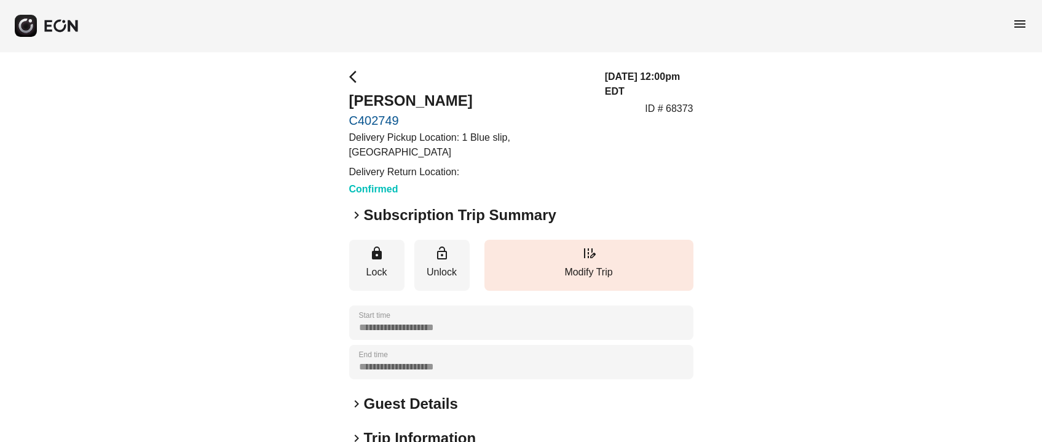
scroll to position [92, 0]
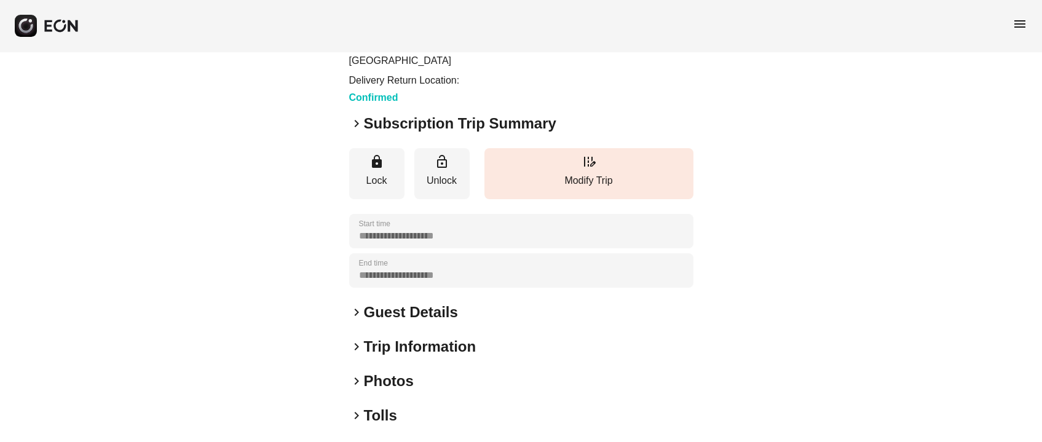
click at [401, 306] on h2 "Guest Details" at bounding box center [411, 312] width 94 height 20
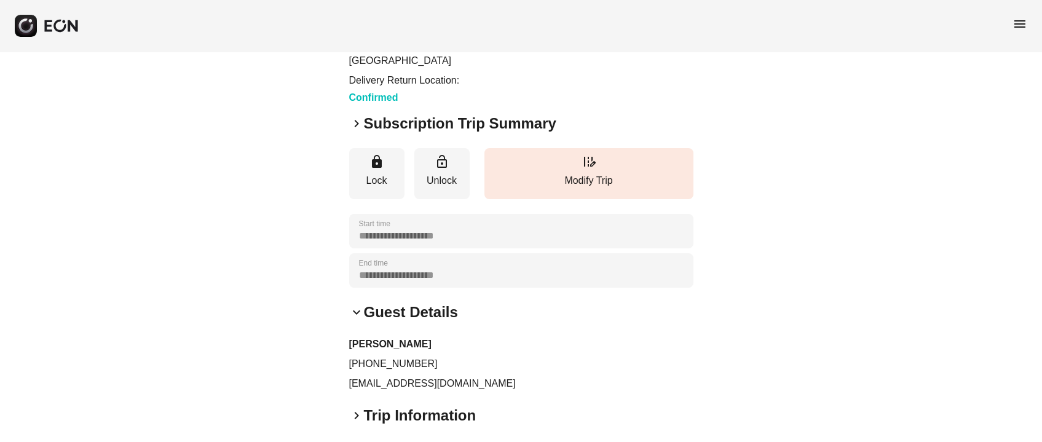
click at [427, 376] on p "jared@emblemmotorclub.com" at bounding box center [521, 383] width 344 height 15
copy div "jared@emblemmotorclub.com keyboard_arrow_right"
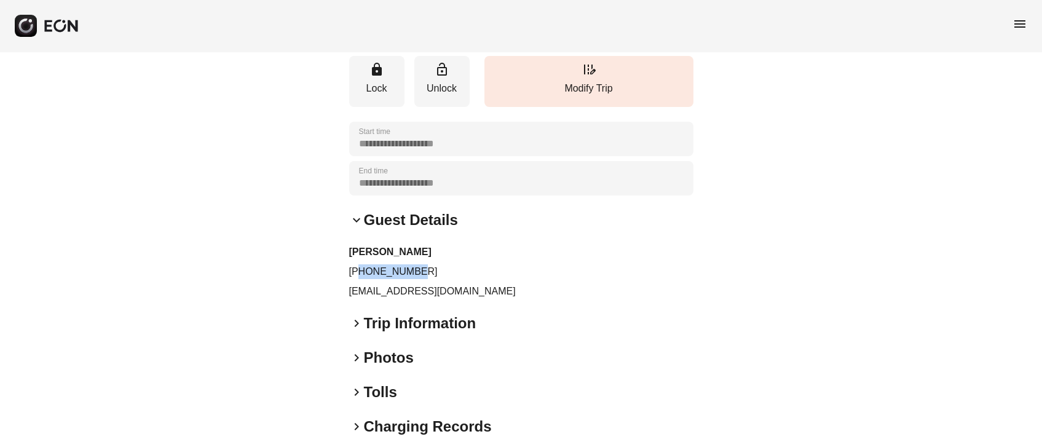
drag, startPoint x: 359, startPoint y: 250, endPoint x: 427, endPoint y: 257, distance: 68.6
click at [427, 264] on p "+16177634607" at bounding box center [521, 271] width 344 height 15
copy p "6177634607"
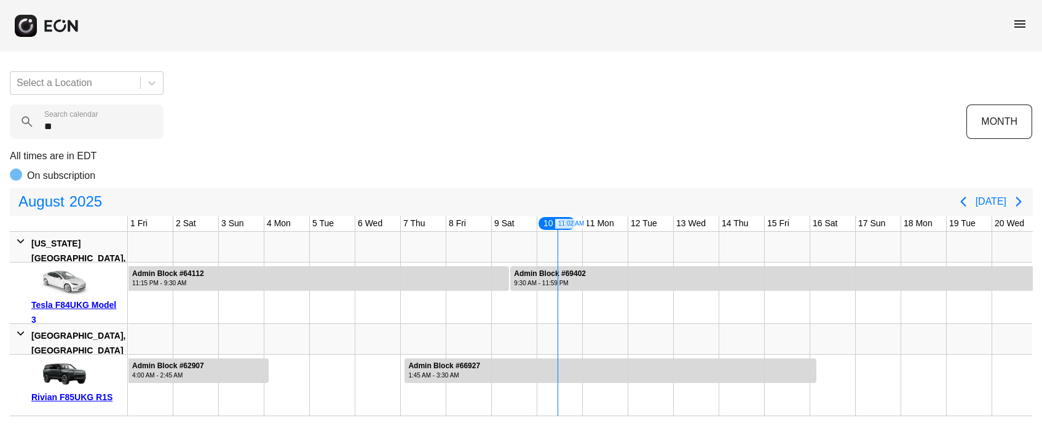
scroll to position [0, 387]
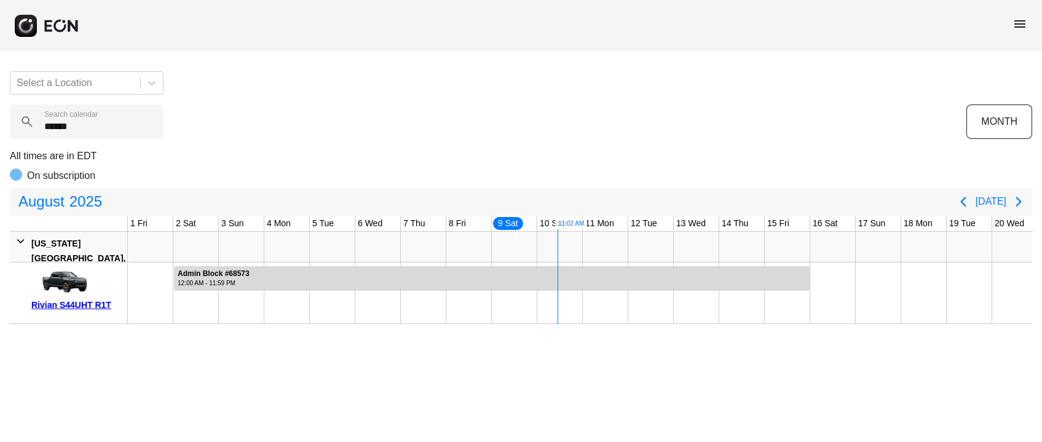
scroll to position [0, 364]
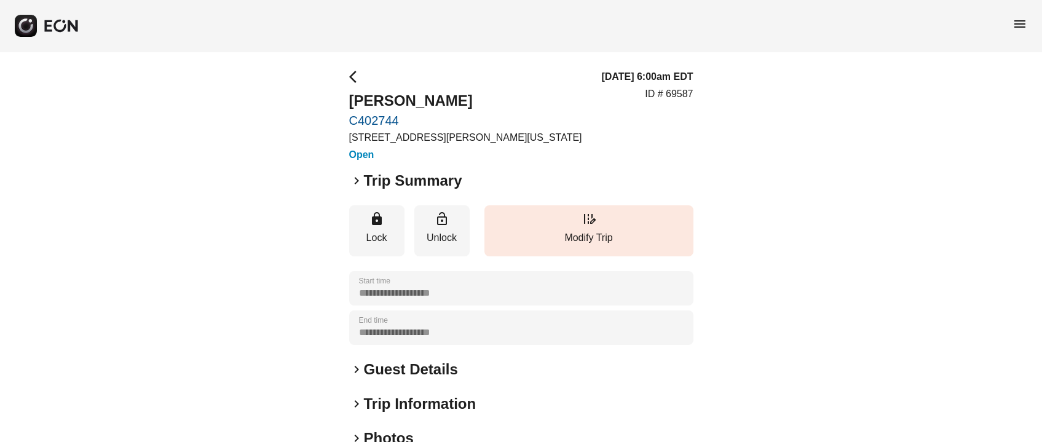
click at [365, 92] on h2 "[PERSON_NAME]" at bounding box center [465, 101] width 233 height 20
copy h2 "Axell"
click at [424, 101] on h2 "[PERSON_NAME]" at bounding box center [465, 101] width 233 height 20
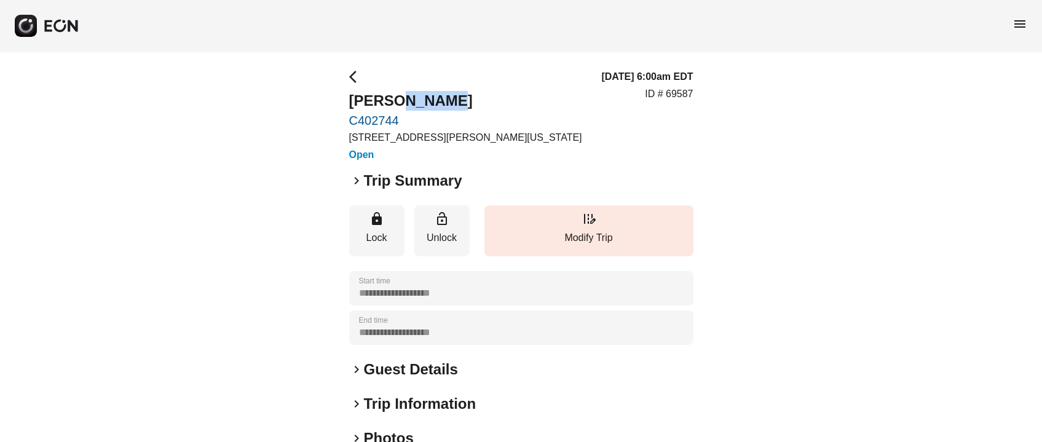
copy h2 "[PERSON_NAME]"
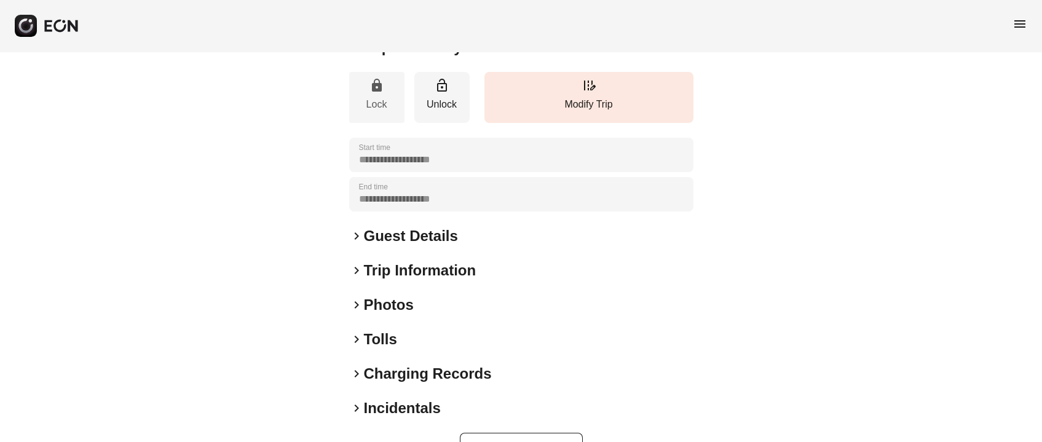
scroll to position [171, 0]
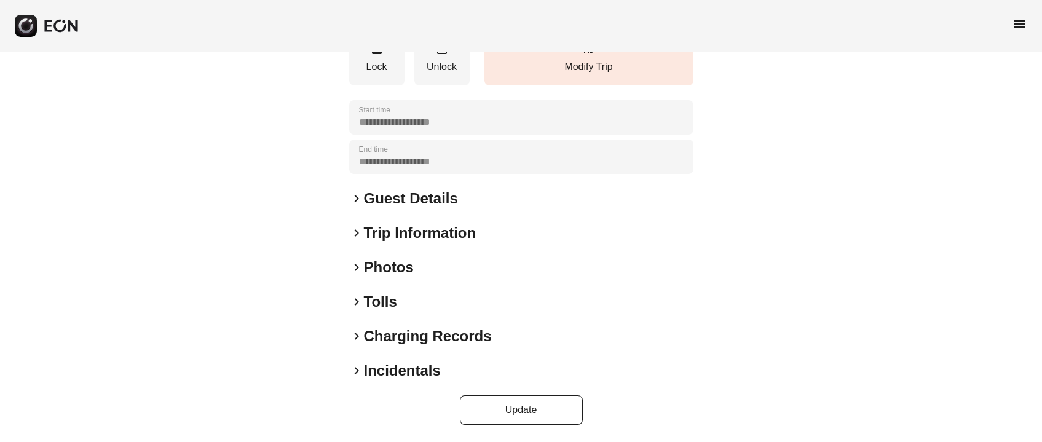
click at [399, 215] on div "**********" at bounding box center [521, 162] width 344 height 526
click at [402, 199] on h2 "Guest Details" at bounding box center [411, 199] width 94 height 20
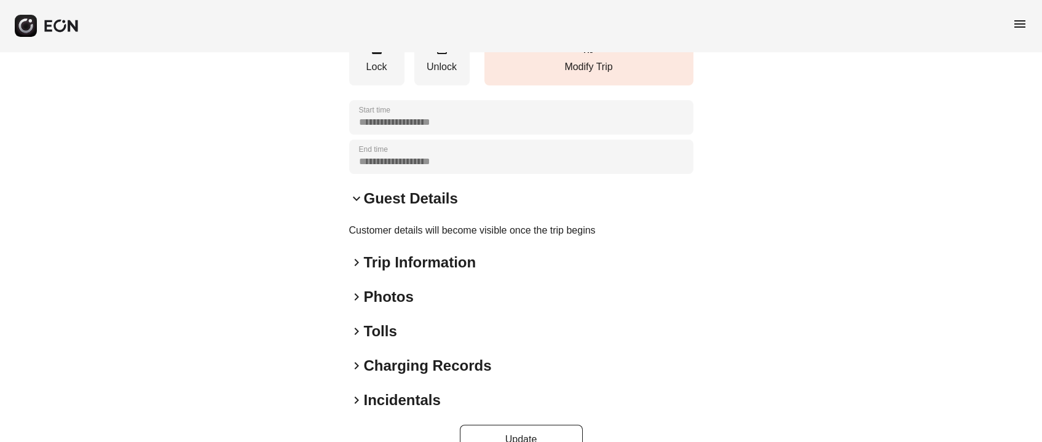
scroll to position [0, 0]
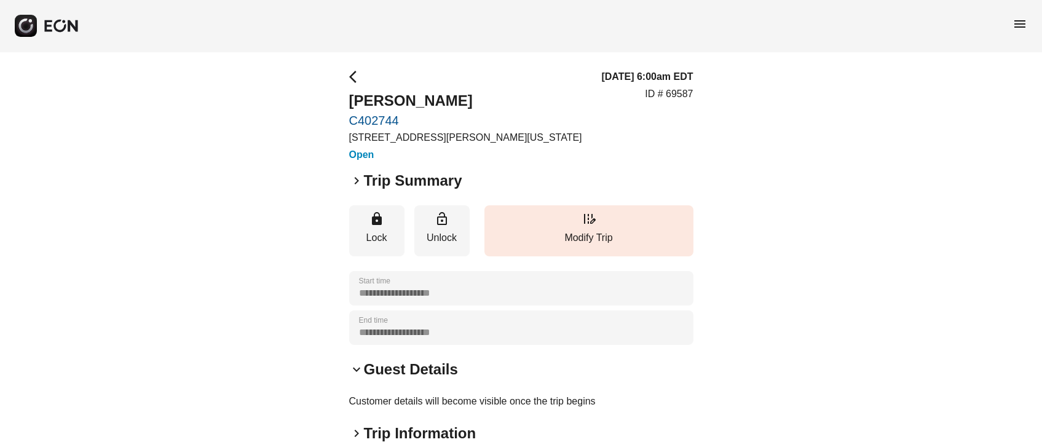
click at [684, 89] on p "ID # 69587" at bounding box center [669, 94] width 48 height 15
drag, startPoint x: 684, startPoint y: 89, endPoint x: 671, endPoint y: 103, distance: 19.1
click at [684, 90] on p "ID # 69587" at bounding box center [669, 94] width 48 height 15
copy p "69587"
